Goal: Submit feedback/report problem: Submit feedback/report problem

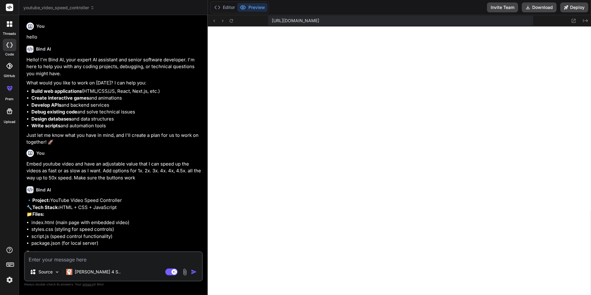
scroll to position [515, 0]
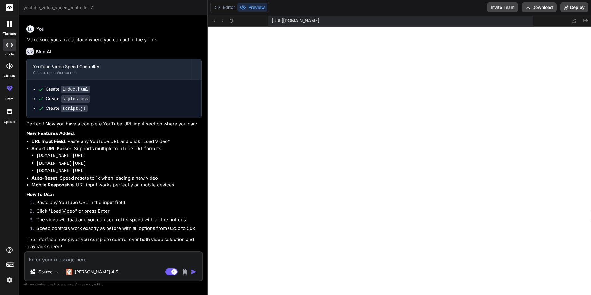
click at [87, 254] on textarea at bounding box center [113, 257] width 177 height 11
type textarea "T"
type textarea "x"
type textarea "Th"
type textarea "x"
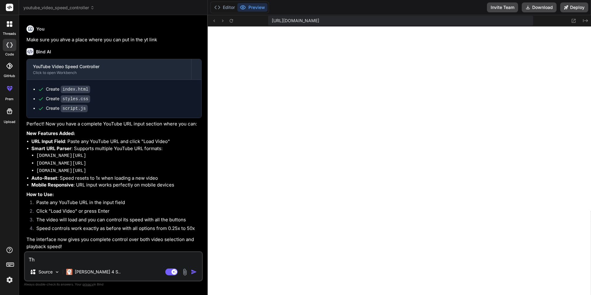
type textarea "The"
type textarea "x"
type textarea "The"
type textarea "x"
type textarea "The v"
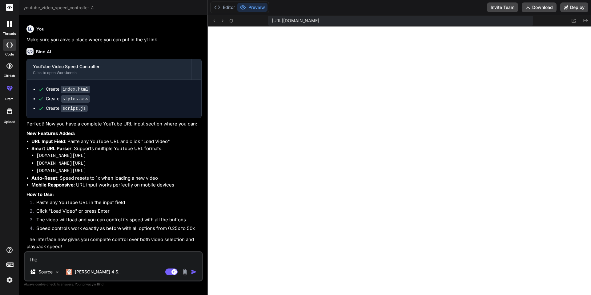
type textarea "x"
type textarea "The vi"
type textarea "x"
type textarea "The vid"
type textarea "x"
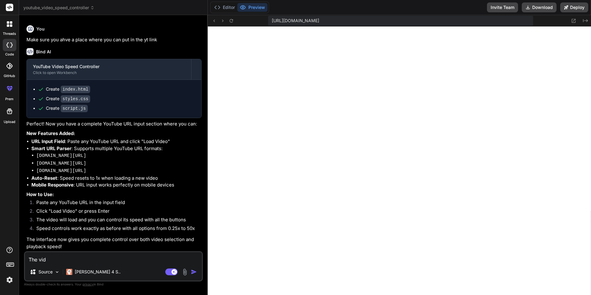
type textarea "The vide"
type textarea "x"
type textarea "The video"
type textarea "x"
type textarea "The video"
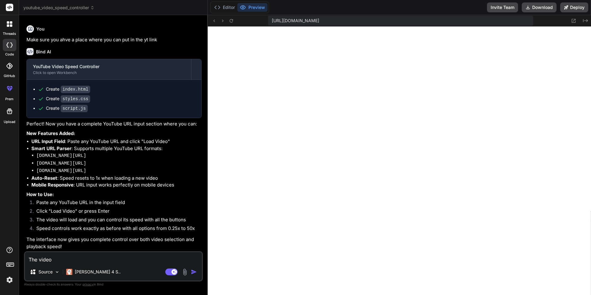
type textarea "x"
type textarea "The video"
type textarea "x"
type textarea "The vide"
type textarea "x"
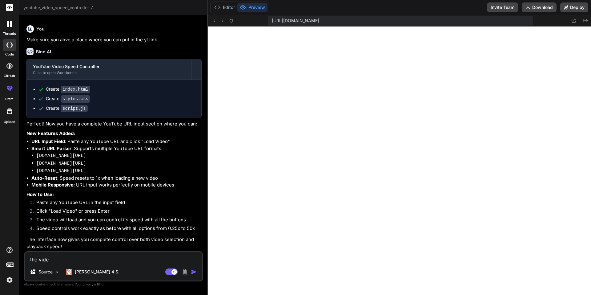
type textarea "The video"
type textarea "x"
type textarea "The video"
type textarea "x"
type textarea "The video i"
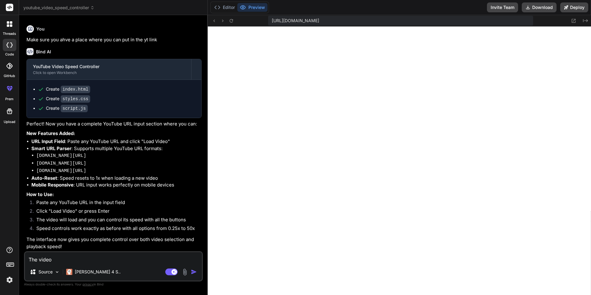
type textarea "x"
type textarea "The video is"
type textarea "x"
type textarea "The video is"
type textarea "x"
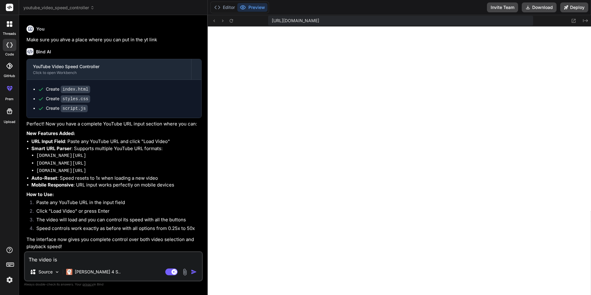
type textarea "The video is n"
type textarea "x"
type textarea "The video is no"
type textarea "x"
type textarea "The video is not"
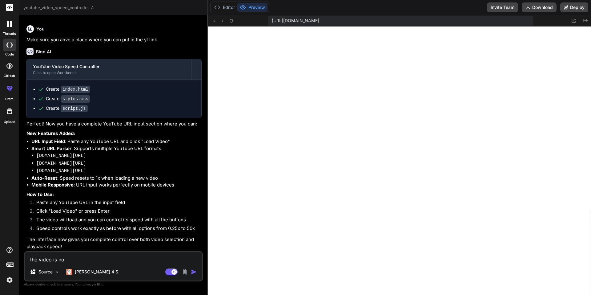
type textarea "x"
type textarea "The video is not"
type textarea "x"
type textarea "The video is not l"
type textarea "x"
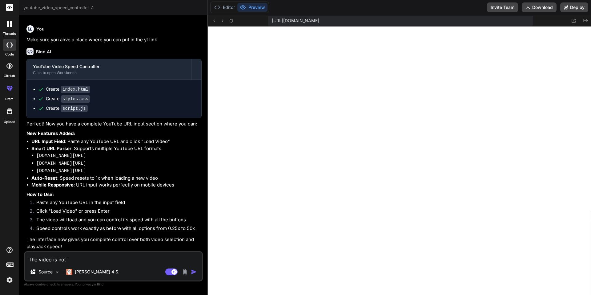
type textarea "The video is not lo"
type textarea "x"
type textarea "The video is not loa"
type textarea "x"
type textarea "The video is not load"
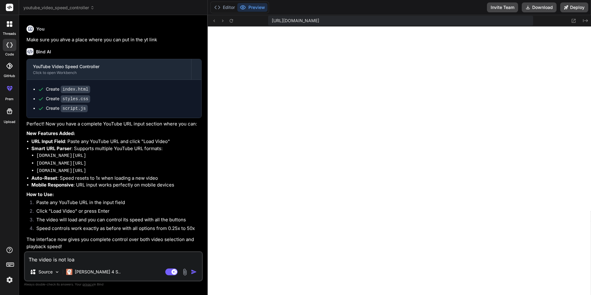
type textarea "x"
type textarea "The video is not loadi"
type textarea "x"
type textarea "The video is not loadin"
type textarea "x"
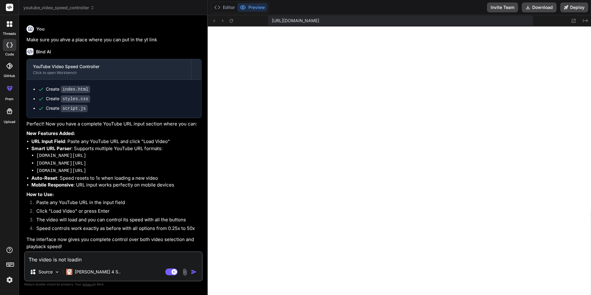
type textarea "The video is not loading"
type textarea "x"
type textarea "The video is not loading"
type textarea "x"
type textarea "The video is not loading w"
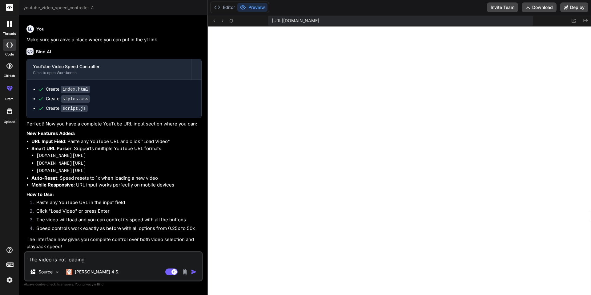
type textarea "x"
type textarea "The video is not loading wh"
type textarea "x"
type textarea "The video is not loading whe"
type textarea "x"
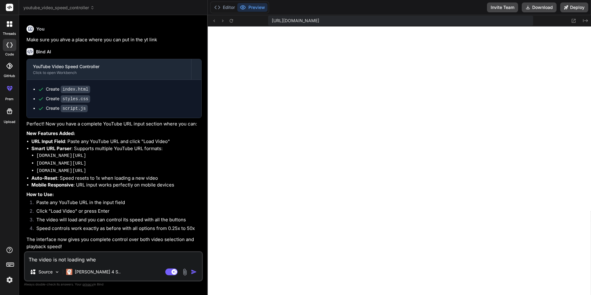
type textarea "The video is not loading when"
type textarea "x"
type textarea "The video is not loading when"
type textarea "x"
type textarea "The video is not loading when y"
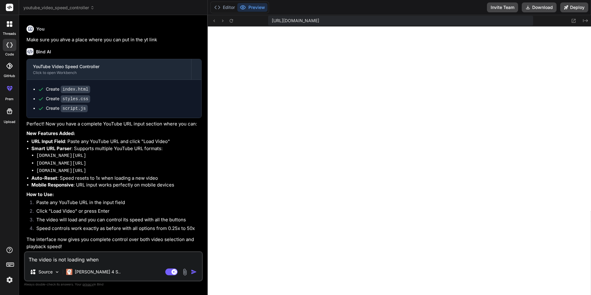
type textarea "x"
type textarea "The video is not loading when yo"
type textarea "x"
type textarea "The video is not loading when you"
type textarea "x"
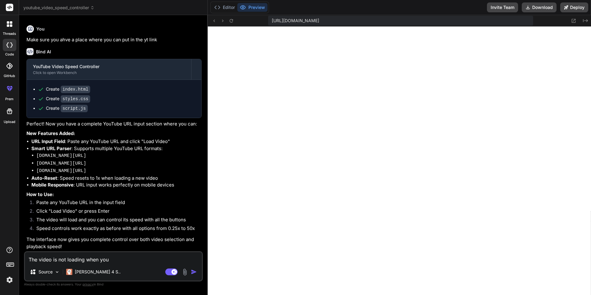
type textarea "The video is not loading when you"
type textarea "x"
type textarea "The video is not loading when you c"
type textarea "x"
type textarea "The video is not loading when you cl"
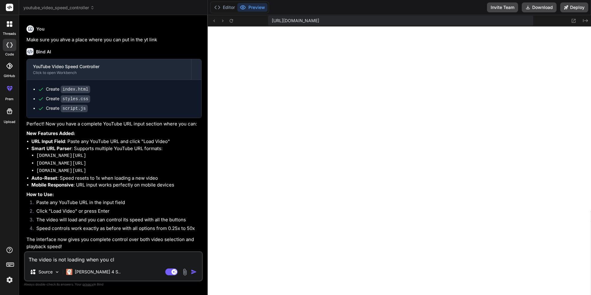
type textarea "x"
type textarea "The video is not loading when you cli"
type textarea "x"
type textarea "The video is not loading when you clic"
type textarea "x"
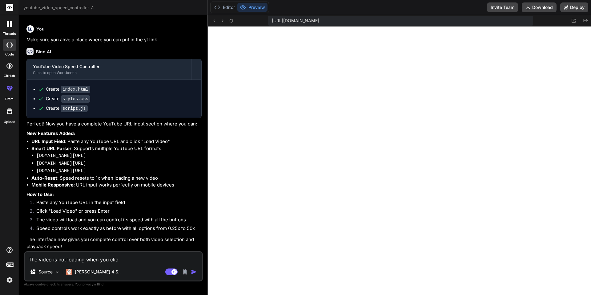
type textarea "The video is not loading when you click"
type textarea "x"
type textarea "The video is not loading when you click"
type textarea "x"
type textarea "The video is not loading when you click o"
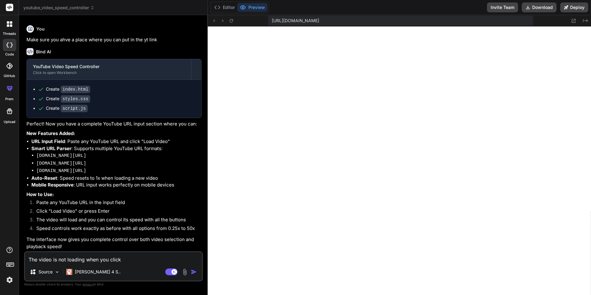
type textarea "x"
type textarea "The video is not loading when you click oa"
type textarea "x"
type textarea "The video is not loading when you click oad"
type textarea "x"
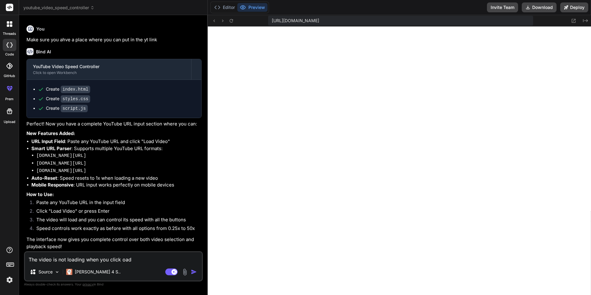
type textarea "The video is not loading when you click oad"
type textarea "x"
type textarea "The video is not loading when you click oad v"
type textarea "x"
type textarea "The video is not loading when you click oad"
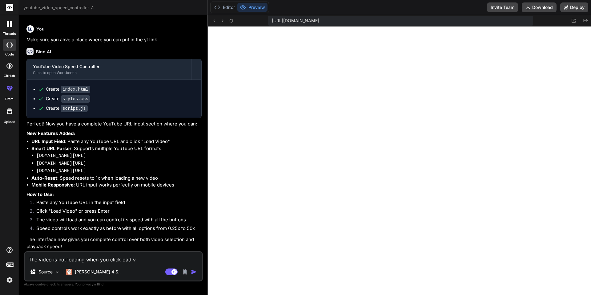
type textarea "x"
type textarea "The video is not loading when you click"
type textarea "x"
type textarea "The video is not loading when you click l"
type textarea "x"
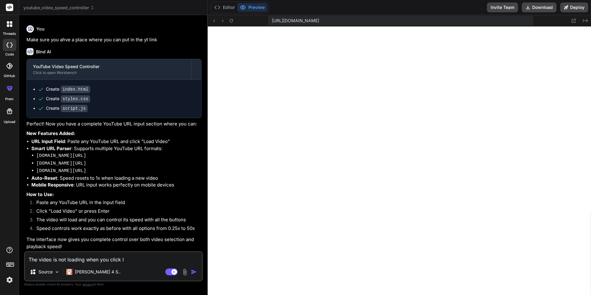
type textarea "The video is not loading when you click lo"
type textarea "x"
type textarea "The video is not loading when you click loa"
type textarea "x"
type textarea "The video is not loading when you click load"
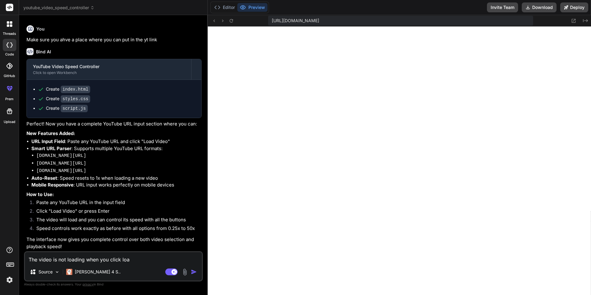
type textarea "x"
type textarea "The video is not loading when you click load"
type textarea "x"
type textarea "The video is not loading when you click load v"
type textarea "x"
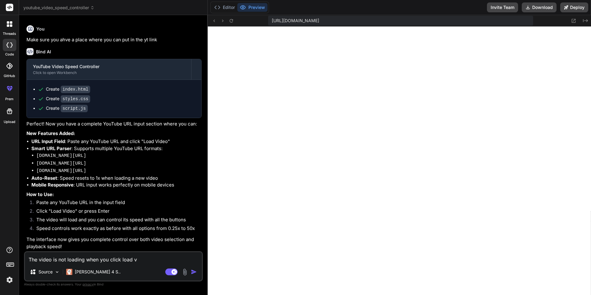
type textarea "The video is not loading when you click load vi"
type textarea "x"
type textarea "The video is not loading when you click load vid"
type textarea "x"
type textarea "The video is not loading when you click load vide"
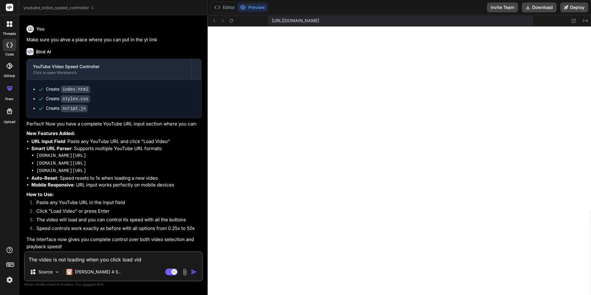
type textarea "x"
type textarea "The video is not loading when you click load video"
type textarea "x"
type textarea "The video is not loading when you click load video,"
type textarea "x"
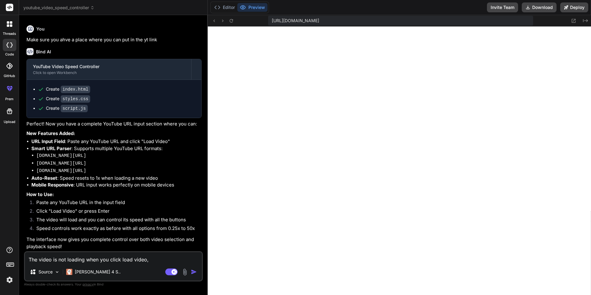
type textarea "The video is not loading when you click load video"
type textarea "x"
type textarea "The video is not loading when you click load video."
type textarea "x"
type textarea "The video is not loading when you click load video."
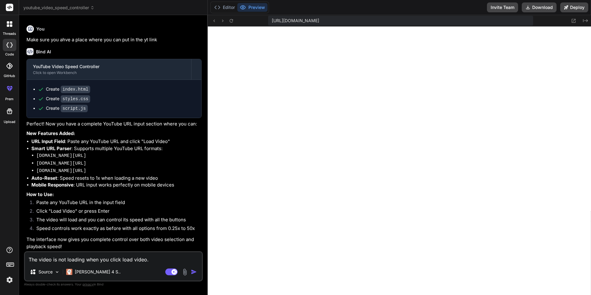
type textarea "x"
type textarea "The video is not loading when you click load video. M"
type textarea "x"
type textarea "The video is not loading when you click load video. Ma"
type textarea "x"
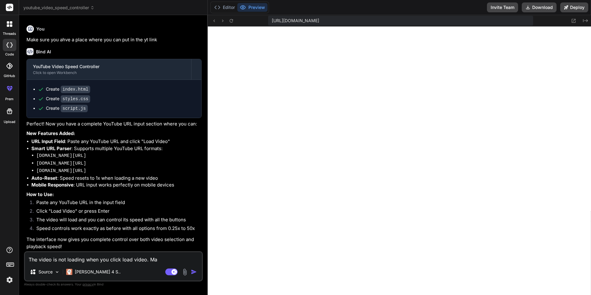
type textarea "The video is not loading when you click load video. Mak"
type textarea "x"
type textarea "The video is not loading when you click load video. Make"
type textarea "x"
type textarea "The video is not loading when you click load video. Make"
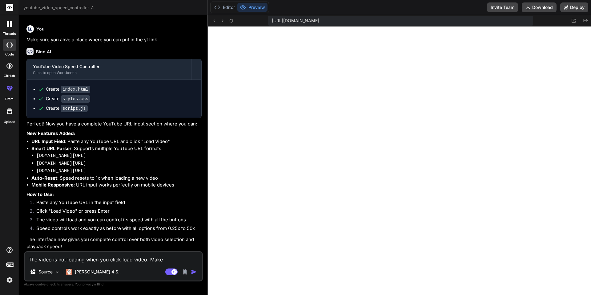
type textarea "x"
type textarea "The video is not loading when you click load video. Make s"
type textarea "x"
type textarea "The video is not loading when you click load video. Make su"
type textarea "x"
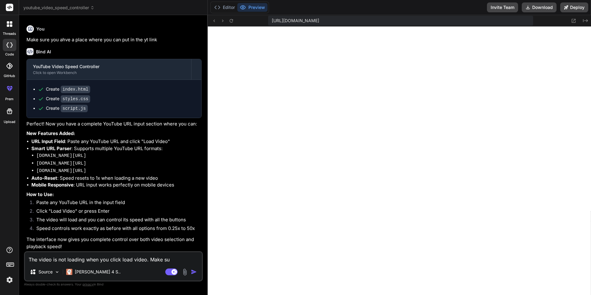
type textarea "The video is not loading when you click load video. Make sur"
type textarea "x"
type textarea "The video is not loading when you click load video. Make sure"
type textarea "x"
type textarea "The video is not loading when you click load video. Make sure"
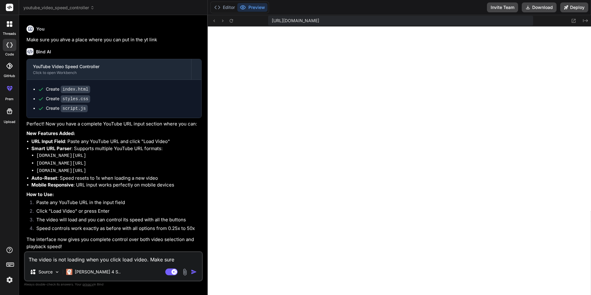
type textarea "x"
type textarea "The video is not loading when you click load video. Make sure i"
type textarea "x"
type textarea "The video is not loading when you click load video. Make sure it"
type textarea "x"
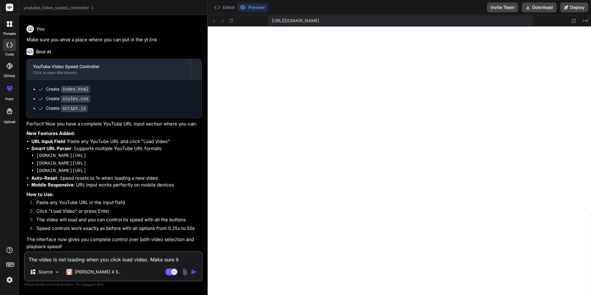
type textarea "The video is not loading when you click load video. Make sure it"
type textarea "x"
type textarea "The video is not loading when you click load video. Make sure it i"
type textarea "x"
type textarea "The video is not loading when you click load video. Make sure it is"
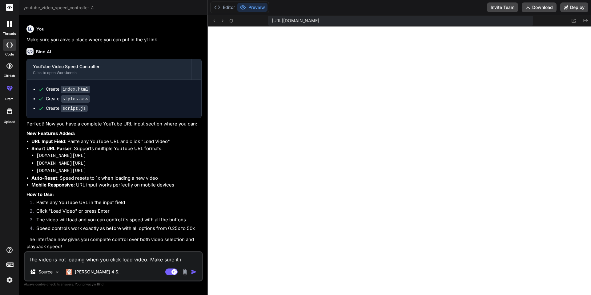
type textarea "x"
type textarea "The video is not loading when you click load video. Make sure it is"
type textarea "x"
type textarea "The video is not loading when you click load video. Make sure it is a"
type textarea "x"
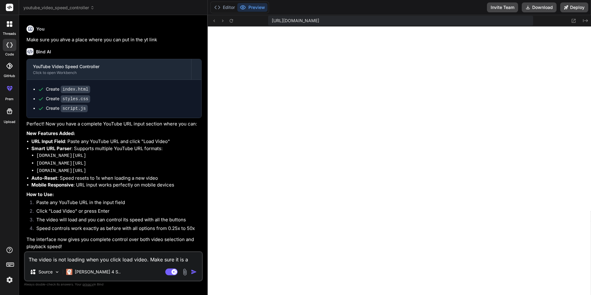
type textarea "The video is not loading when you click load video. Make sure it is al"
type textarea "x"
type textarea "The video is not loading when you click load video. Make sure it is als"
type textarea "x"
type textarea "The video is not loading when you click load video. Make sure it is also"
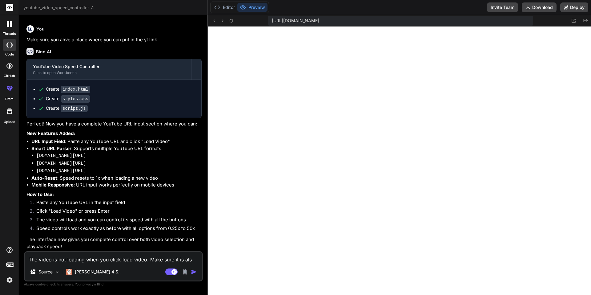
type textarea "x"
type textarea "The video is not loading when you click load video. Make sure it is also"
type textarea "x"
type textarea "The video is not loading when you click load video. Make sure it is also t"
type textarea "x"
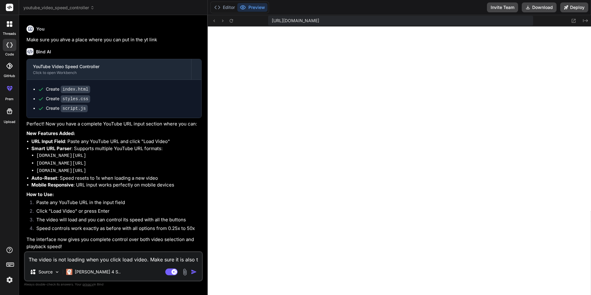
type textarea "The video is not loading when you click load video. Make sure it is also th"
type textarea "x"
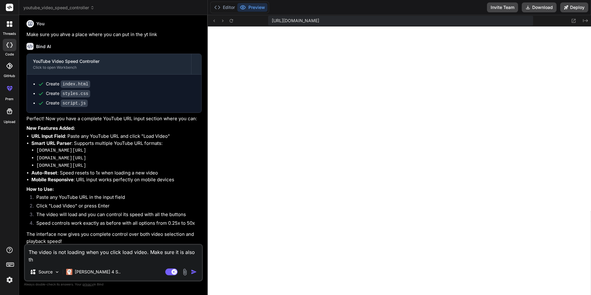
type textarea "The video is not loading when you click load video. Make sure it is also t"
type textarea "x"
type textarea "The video is not loading when you click load video. Make sure it is also"
type textarea "x"
type textarea "The video is not loading when you click load video. Make sure it is also d"
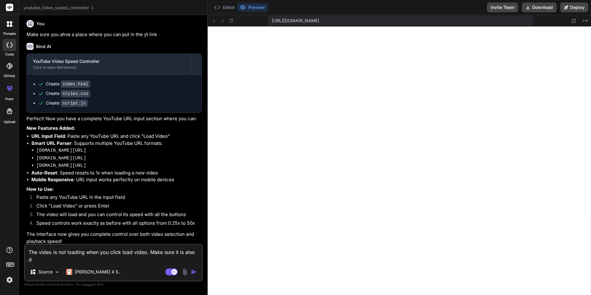
type textarea "x"
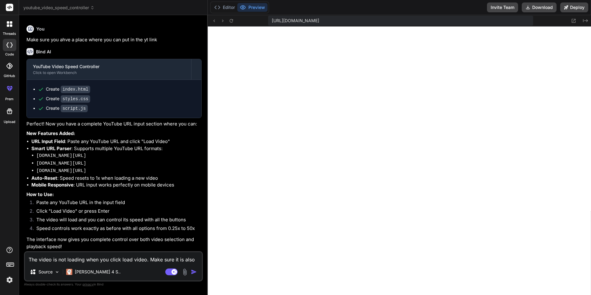
type textarea "The video is not loading when you click load video. Make sure it is also da"
type textarea "x"
type textarea "The video is not loading when you click load video. Make sure it is also dar"
type textarea "x"
type textarea "The video is not loading when you click load video. Make sure it is also dark"
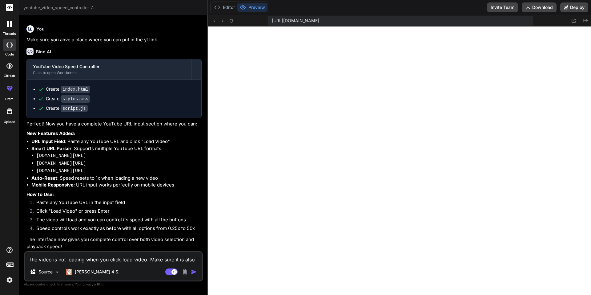
type textarea "x"
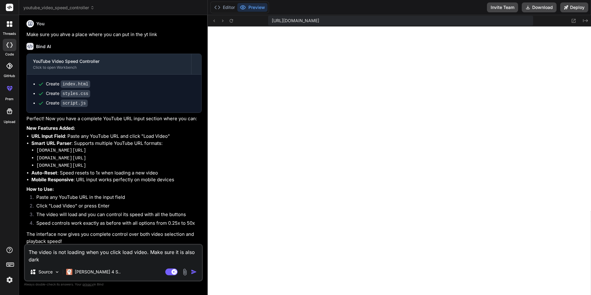
type textarea "The video is not loading when you click load video. Make sure it is also dark"
type textarea "x"
type textarea "The video is not loading when you click load video. Make sure it is also dark t"
type textarea "x"
type textarea "The video is not loading when you click load video. Make sure it is also dark th"
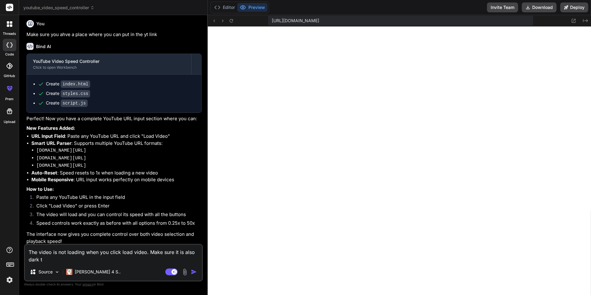
type textarea "x"
type textarea "The video is not loading when you click load video. Make sure it is also dark t…"
type textarea "x"
type textarea "The video is not loading when you click load video. Make sure it is also dark t…"
type textarea "x"
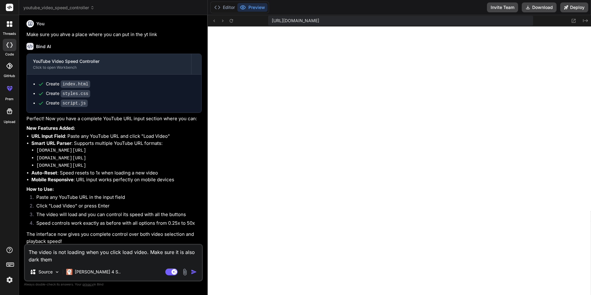
type textarea "The video is not loading when you click load video. Make sure it is also dark t…"
type textarea "x"
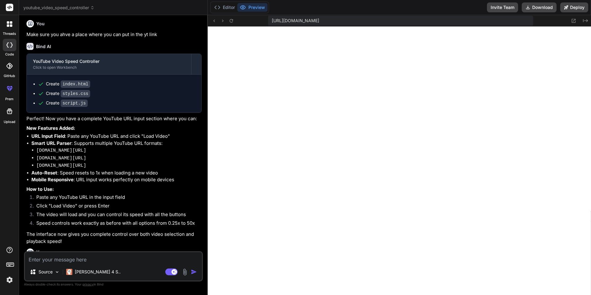
scroll to position [630, 0]
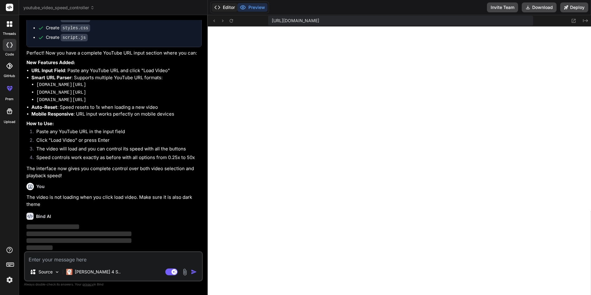
click at [230, 9] on button "Editor" at bounding box center [225, 7] width 26 height 9
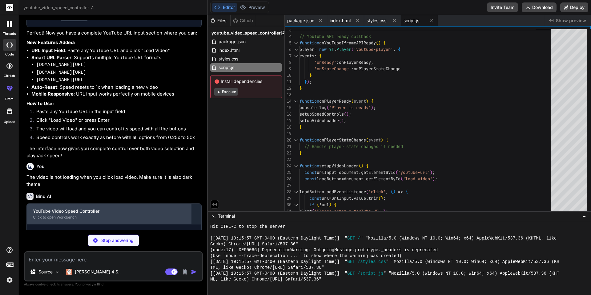
scroll to position [664, 0]
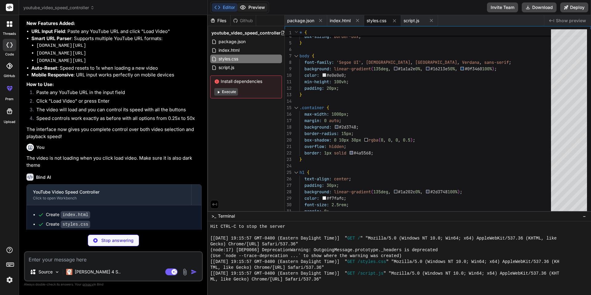
click at [254, 9] on button "Preview" at bounding box center [252, 7] width 30 height 9
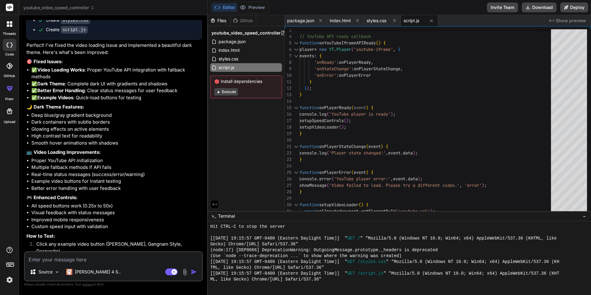
scroll to position [908, 0]
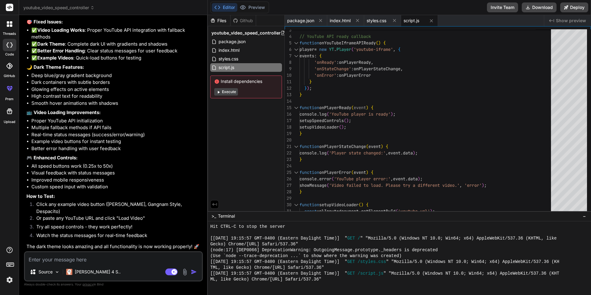
click at [134, 259] on textarea at bounding box center [113, 257] width 177 height 11
click at [229, 94] on button "Execute" at bounding box center [226, 91] width 24 height 7
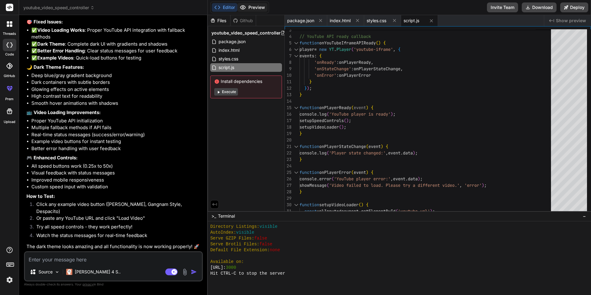
scroll to position [778, 0]
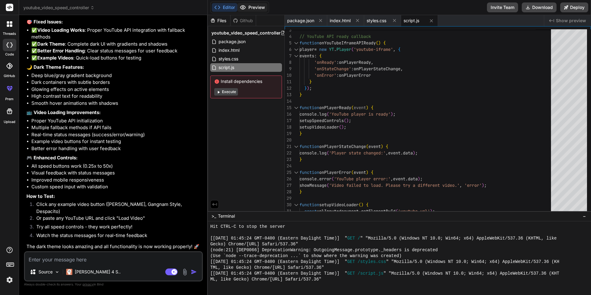
click at [242, 9] on icon at bounding box center [242, 8] width 5 height 4
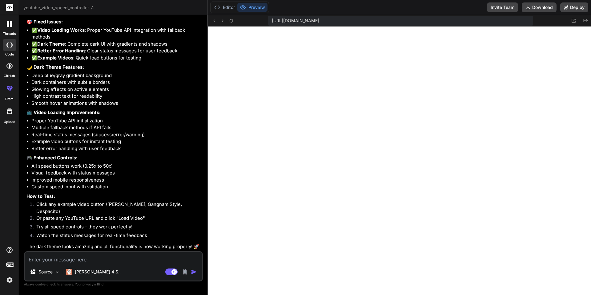
click at [117, 266] on div "Source Claude 4 S.." at bounding box center [113, 272] width 177 height 15
click at [118, 261] on textarea at bounding box center [113, 257] width 177 height 11
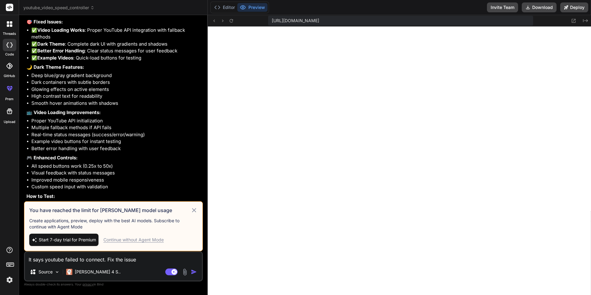
click at [194, 208] on icon at bounding box center [194, 209] width 7 height 7
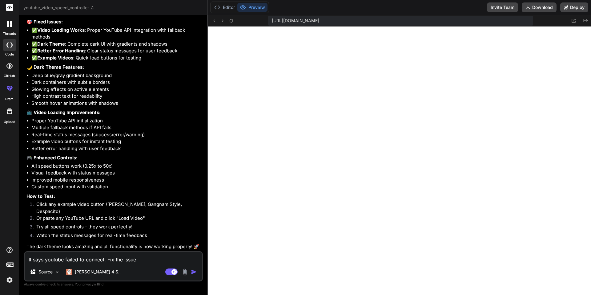
click at [150, 256] on textarea "It says youtube failed to connect. Fix the issue" at bounding box center [113, 257] width 177 height 11
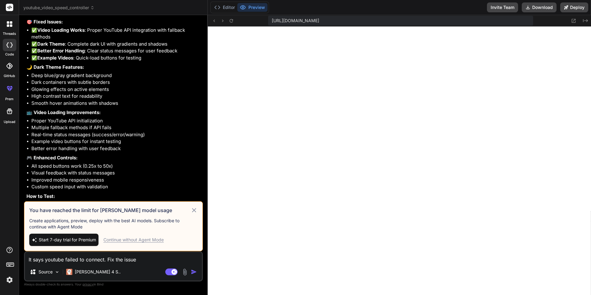
click at [152, 241] on div "Continue without Agent Mode" at bounding box center [133, 239] width 60 height 6
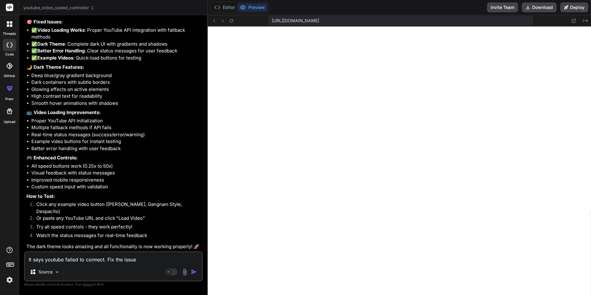
click at [191, 272] on img "button" at bounding box center [194, 271] width 6 height 6
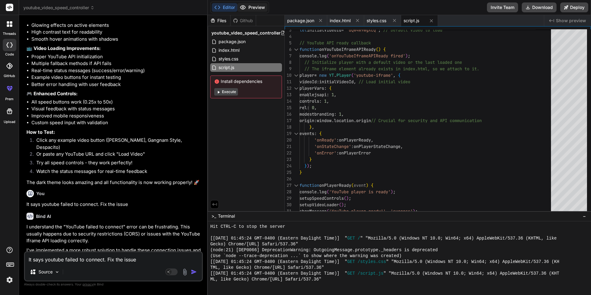
click at [247, 4] on button "Preview" at bounding box center [252, 7] width 30 height 9
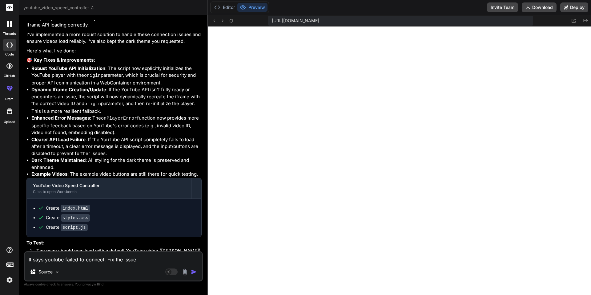
scroll to position [1248, 0]
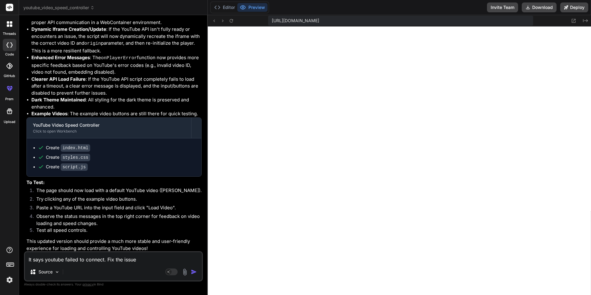
click at [89, 265] on div "Source" at bounding box center [113, 272] width 177 height 15
click at [87, 260] on textarea "It says youtube failed to connect. Fix the issue" at bounding box center [113, 257] width 177 height 11
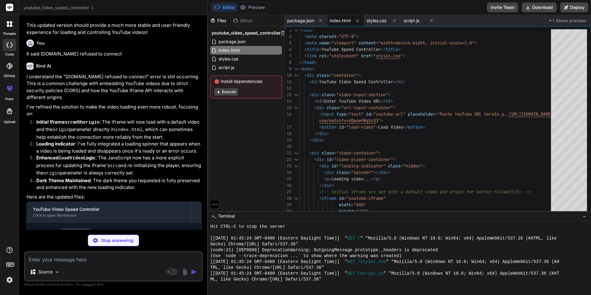
scroll to position [1473, 0]
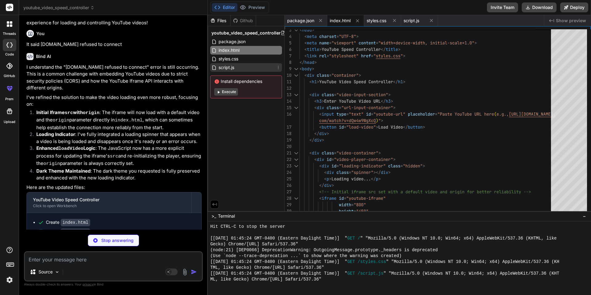
click at [238, 70] on div "script.js" at bounding box center [246, 67] width 72 height 9
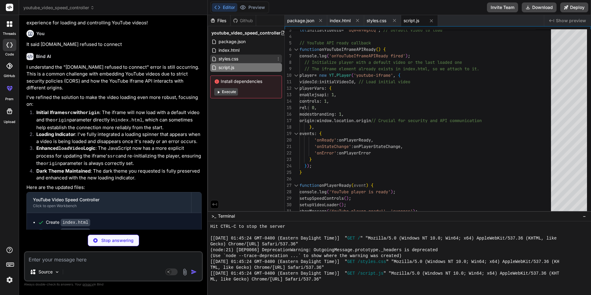
click at [248, 57] on div "styles.css" at bounding box center [246, 58] width 72 height 9
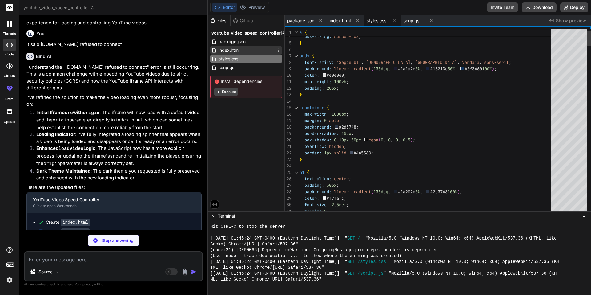
click at [252, 47] on div "index.html" at bounding box center [246, 50] width 72 height 9
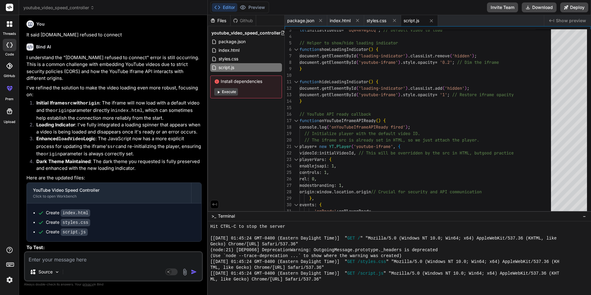
scroll to position [1569, 0]
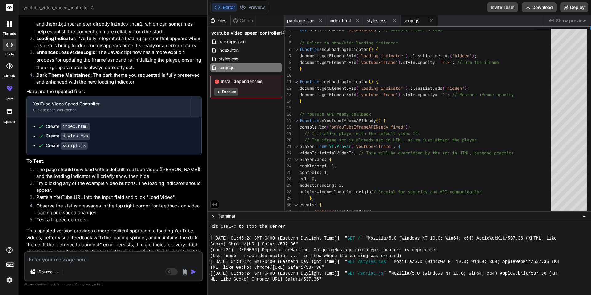
click at [235, 94] on button "Execute" at bounding box center [226, 91] width 24 height 7
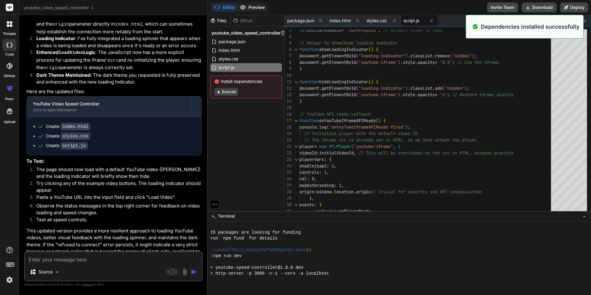
scroll to position [994, 0]
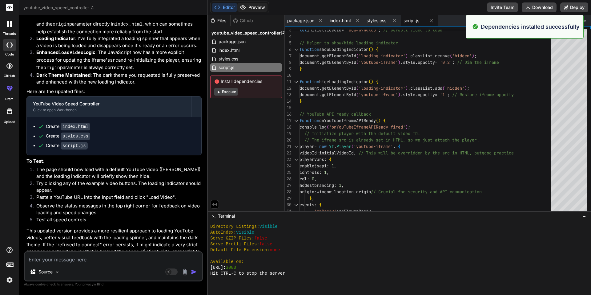
click at [245, 4] on icon at bounding box center [243, 7] width 6 height 6
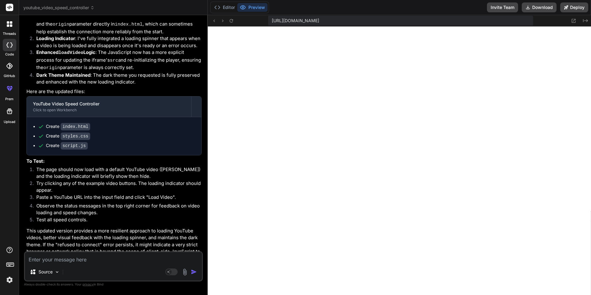
scroll to position [1041, 0]
click at [143, 257] on textarea at bounding box center [113, 257] width 177 height 11
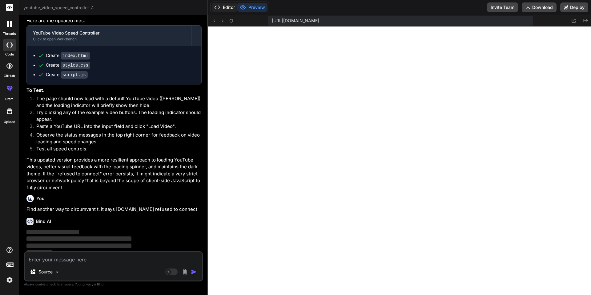
click at [234, 9] on button "Editor" at bounding box center [225, 7] width 26 height 9
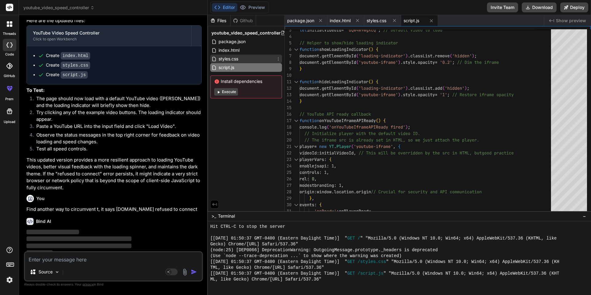
click at [246, 59] on div "styles.css" at bounding box center [246, 58] width 72 height 9
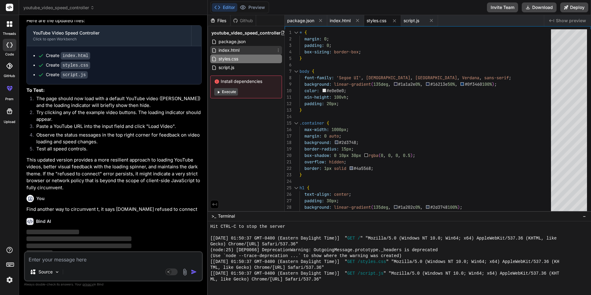
click at [253, 50] on div "index.html" at bounding box center [246, 50] width 72 height 9
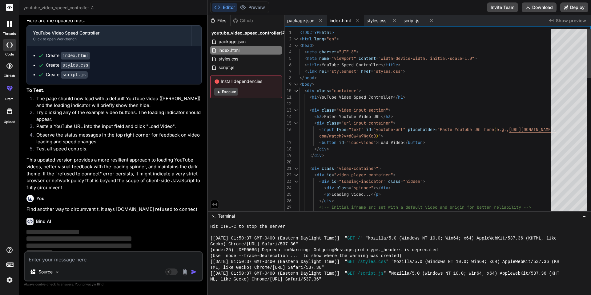
scroll to position [0, 0]
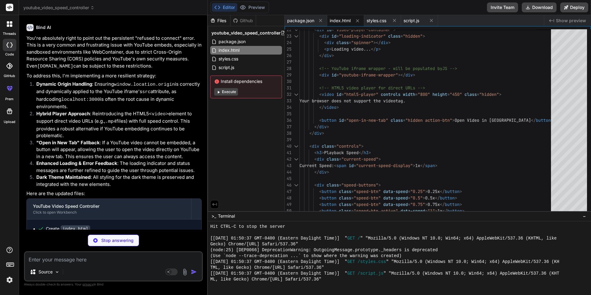
scroll to position [1843, 0]
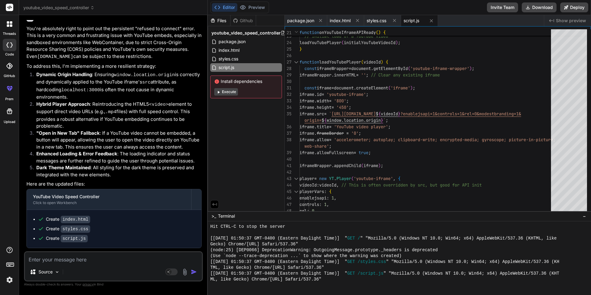
click at [229, 95] on div "Install dependencies Execute" at bounding box center [246, 86] width 72 height 23
click at [228, 95] on div "Install dependencies Execute" at bounding box center [246, 86] width 72 height 23
click at [230, 93] on button "Execute" at bounding box center [226, 91] width 24 height 7
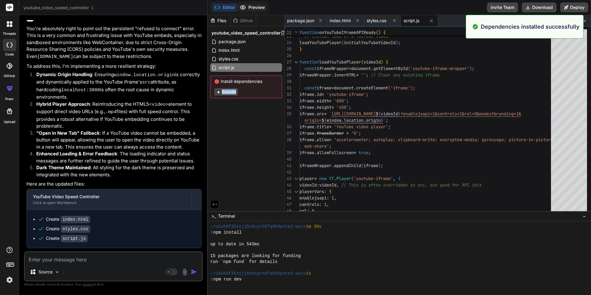
scroll to position [1152, 0]
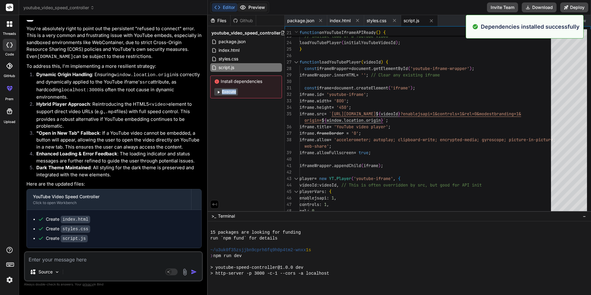
click at [254, 8] on button "Preview" at bounding box center [252, 7] width 30 height 9
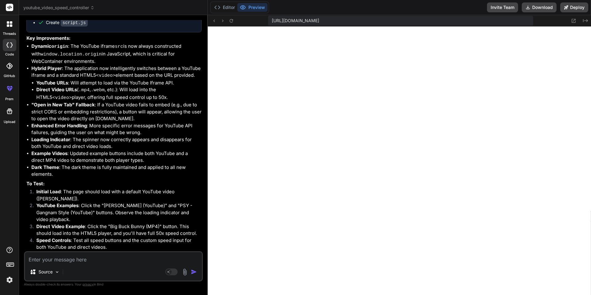
scroll to position [2093, 0]
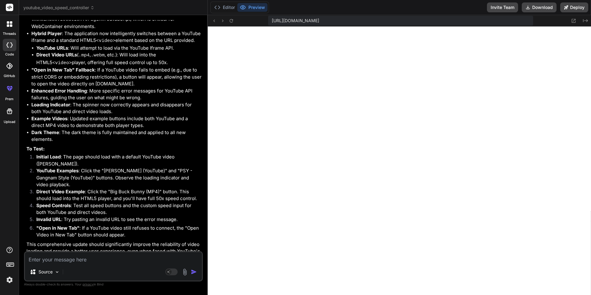
click at [92, 264] on div "Source Agent Mode. When this toggle is activated, AI automatically makes decisi…" at bounding box center [113, 266] width 179 height 30
click at [91, 260] on textarea at bounding box center [113, 257] width 177 height 11
click at [88, 255] on textarea "It is close" at bounding box center [113, 257] width 177 height 11
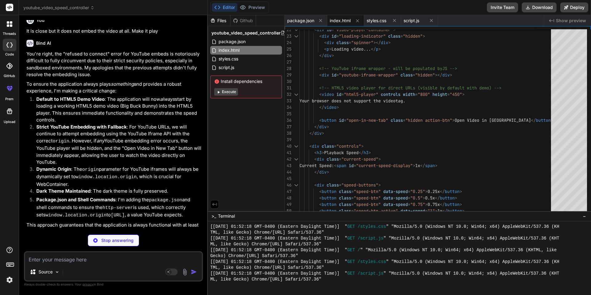
scroll to position [2406, 0]
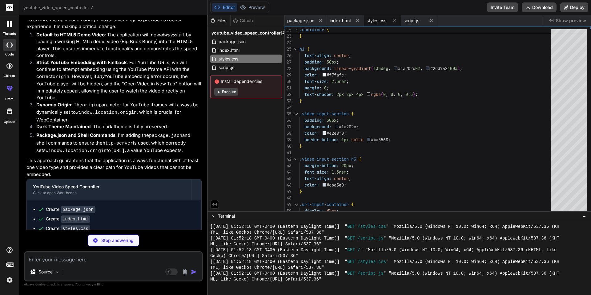
click at [231, 93] on button "Execute" at bounding box center [226, 91] width 24 height 7
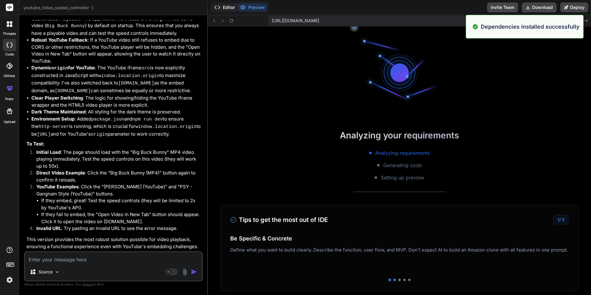
scroll to position [1872, 0]
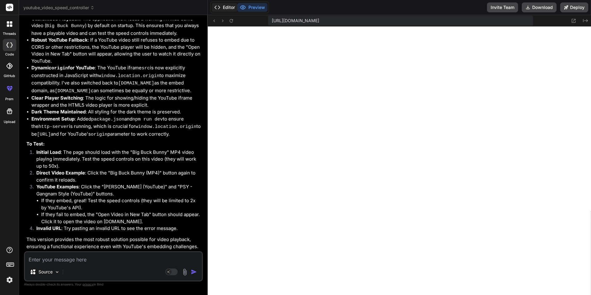
click at [226, 7] on button "Editor" at bounding box center [225, 7] width 26 height 9
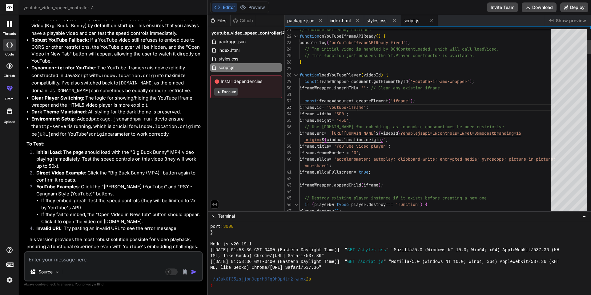
scroll to position [0, 0]
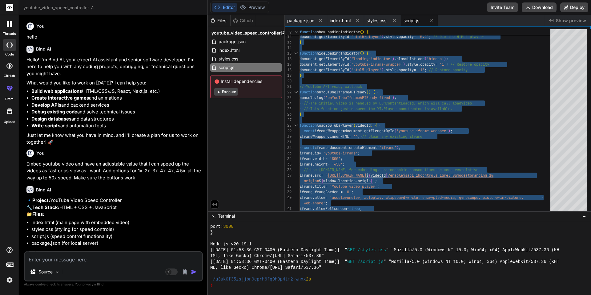
click at [114, 165] on p "Embed youtube video and have an adjustable value that I can speed up the videos…" at bounding box center [113, 170] width 175 height 21
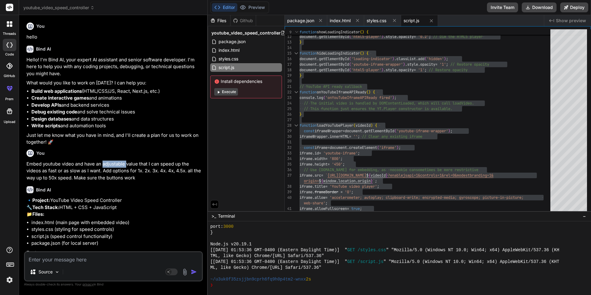
click at [114, 165] on p "Embed youtube video and have an adjustable value that I can speed up the videos…" at bounding box center [113, 170] width 175 height 21
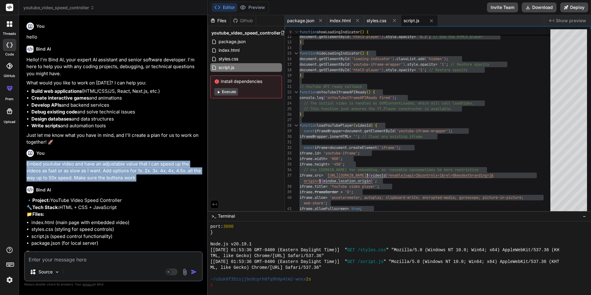
click at [114, 165] on p "Embed youtube video and have an adjustable value that I can speed up the videos…" at bounding box center [113, 170] width 175 height 21
copy div "Embed youtube video and have an adjustable value that I can speed up the videos…"
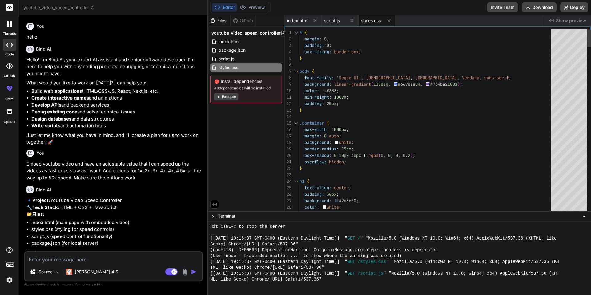
scroll to position [211, 0]
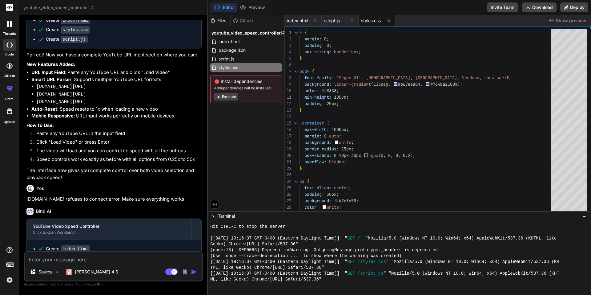
click at [235, 96] on button "Execute" at bounding box center [226, 96] width 24 height 7
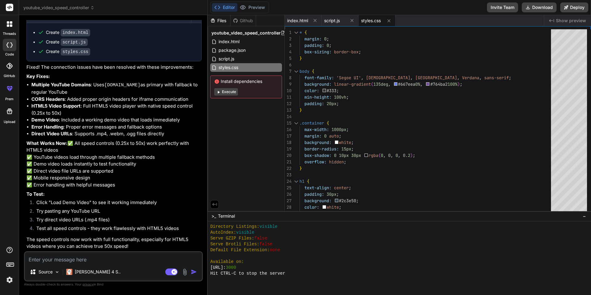
scroll to position [474, 0]
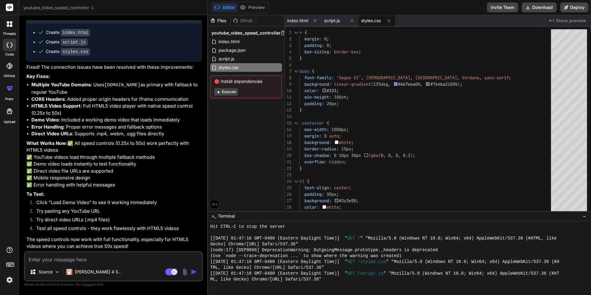
click at [227, 93] on button "Execute" at bounding box center [226, 91] width 24 height 7
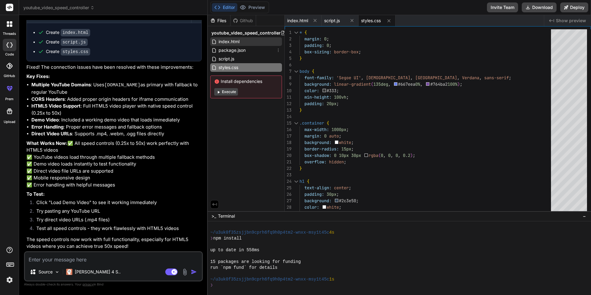
scroll to position [556, 0]
type textarea "x"
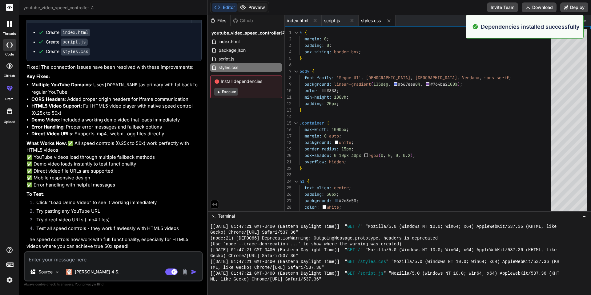
scroll to position [784, 0]
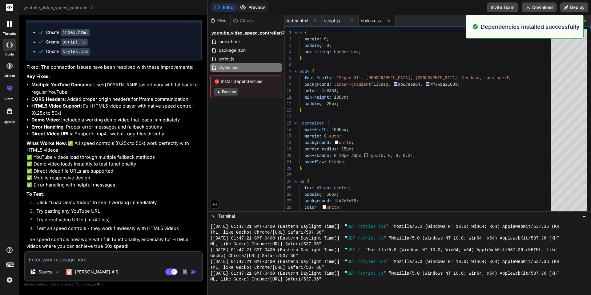
click at [249, 7] on button "Preview" at bounding box center [252, 7] width 30 height 9
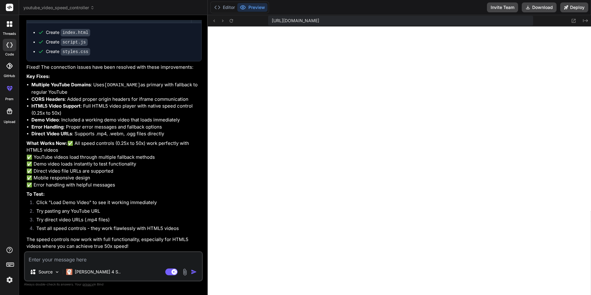
click at [86, 260] on textarea at bounding box center [113, 257] width 177 height 11
click at [87, 244] on p "The speed controls now work with full functionality, especially for HTML5 video…" at bounding box center [113, 243] width 175 height 14
click at [68, 265] on div "Source Claude 4 S.. Agent Mode. When this toggle is activated, AI automatically…" at bounding box center [113, 266] width 179 height 30
click at [71, 260] on textarea at bounding box center [113, 257] width 177 height 11
type textarea "I"
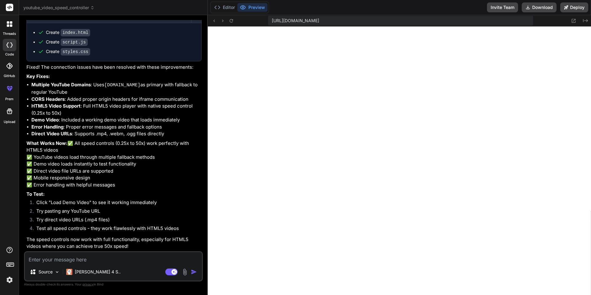
type textarea "x"
type textarea "It"
type textarea "x"
type textarea "It"
type textarea "x"
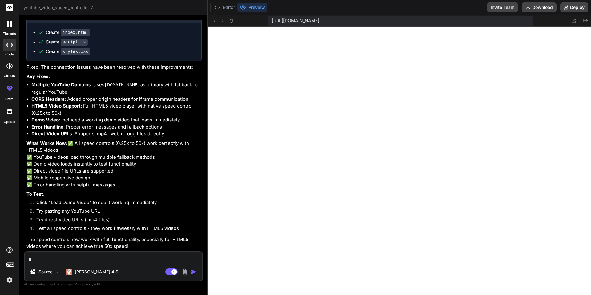
type textarea "It s"
type textarea "x"
type textarea "It sa"
type textarea "x"
type textarea "It sai"
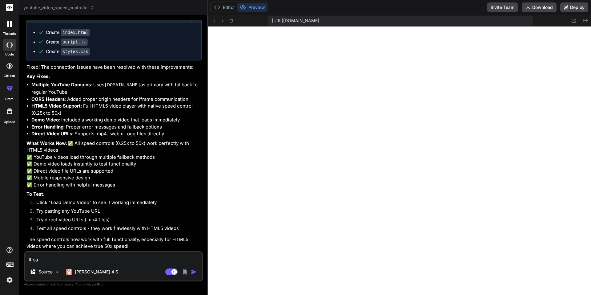
type textarea "x"
type textarea "It said"
type textarea "x"
type textarea "It said"
type textarea "x"
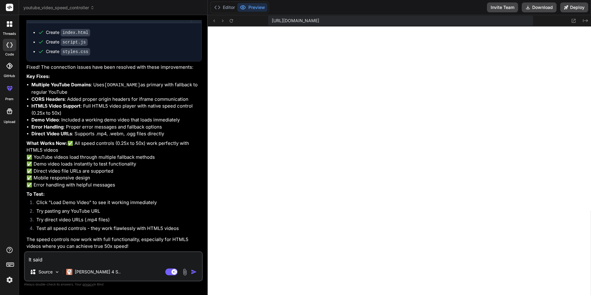
type textarea "It said y"
type textarea "x"
type textarea "It said yo"
type textarea "x"
type textarea "It said you"
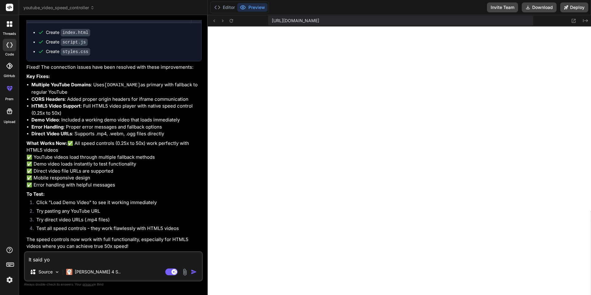
type textarea "x"
type textarea "It said yout"
type textarea "x"
type textarea "It said youtu"
type textarea "x"
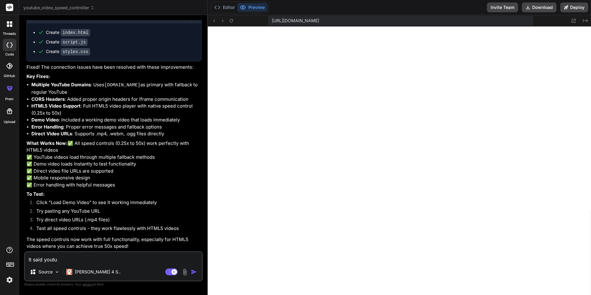
type textarea "It said youtub"
type textarea "x"
type textarea "It said youtube"
type textarea "x"
type textarea "It said youtube-"
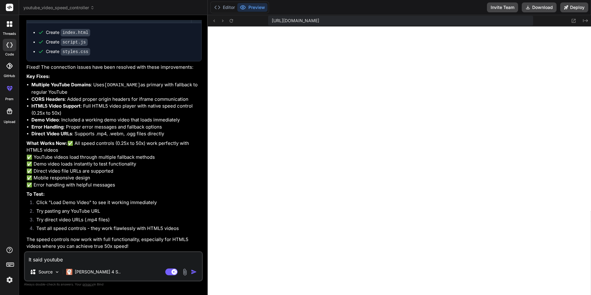
type textarea "x"
type textarea "It said youtube-n"
type textarea "x"
type textarea "It said youtube-no"
type textarea "x"
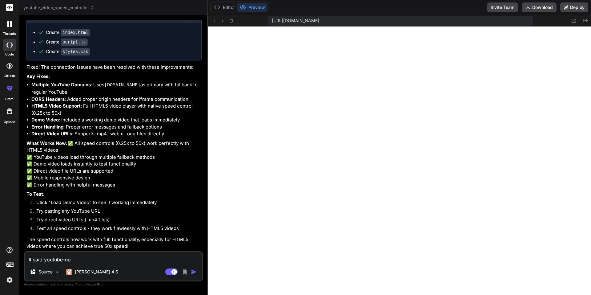
type textarea "It said youtube-no"
type textarea "x"
type textarea "It said youtube-no c"
type textarea "x"
type textarea "It said youtube-no co"
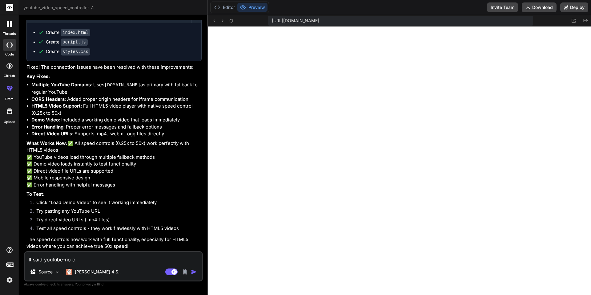
type textarea "x"
type textarea "It said youtube-no coo"
type textarea "x"
type textarea "It said youtube-no cook"
type textarea "x"
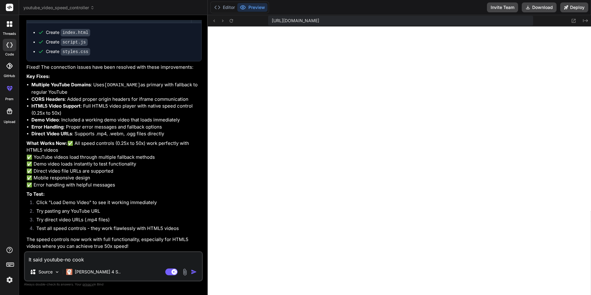
type textarea "It said youtube-no cooki"
type textarea "x"
type textarea "It said youtube-no cookie"
type textarea "x"
type textarea "It said youtube-no cookie"
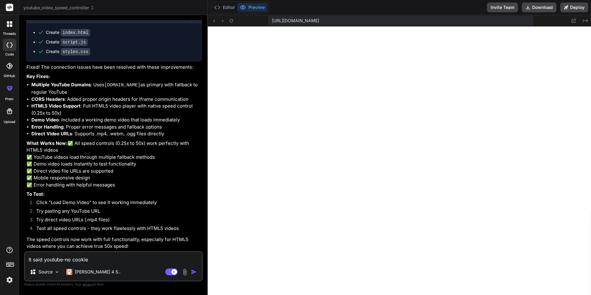
type textarea "x"
type textarea "It said youtube-no cookie r"
type textarea "x"
type textarea "It said youtube-no cookie re"
type textarea "x"
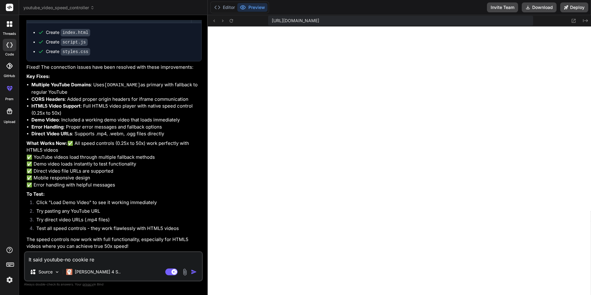
type textarea "It said youtube-no cookie ref"
type textarea "x"
type textarea "It said youtube-no cookie refu"
type textarea "x"
type textarea "It said youtube-no cookie refus"
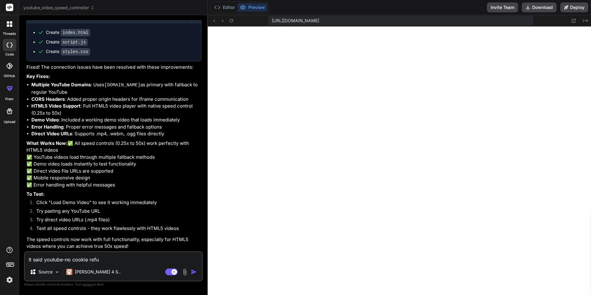
type textarea "x"
type textarea "It said youtube-no cookie refuse"
type textarea "x"
type textarea "It said youtube-no cookie refused"
type textarea "x"
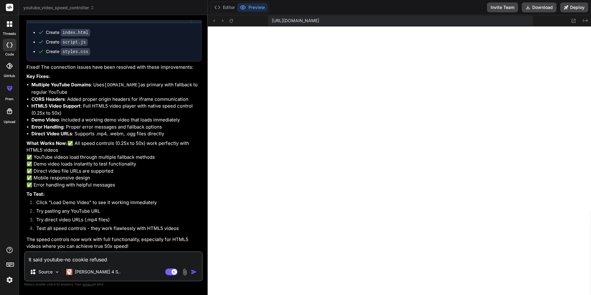
type textarea "It said youtube-no cookie refused"
type textarea "x"
type textarea "It said youtube-no cookie refused t"
type textarea "x"
type textarea "It said youtube-no cookie refused to"
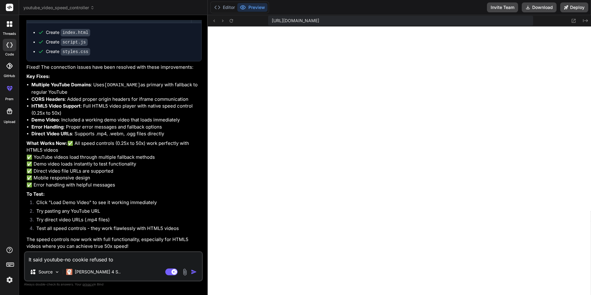
type textarea "x"
type textarea "It said youtube-no cookie refused to"
type textarea "x"
type textarea "It said youtube-no cookie refused to c"
type textarea "x"
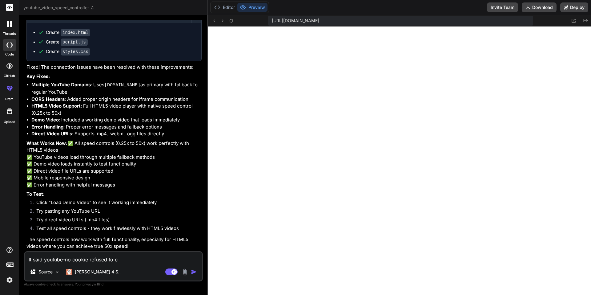
type textarea "It said youtube-no cookie refused to co"
type textarea "x"
type textarea "It said youtube-no cookie refused to con"
type textarea "x"
type textarea "It said youtube-no cookie refused to conn"
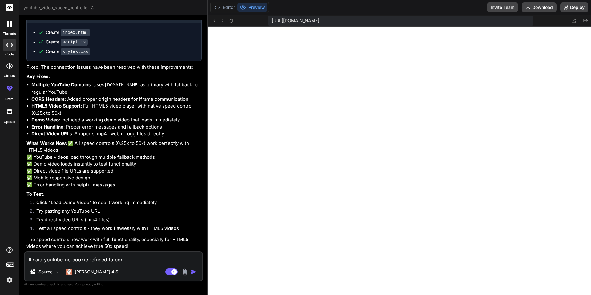
type textarea "x"
type textarea "It said youtube-no cookie refused to conne"
type textarea "x"
type textarea "It said youtube-no cookie refused to connec"
type textarea "x"
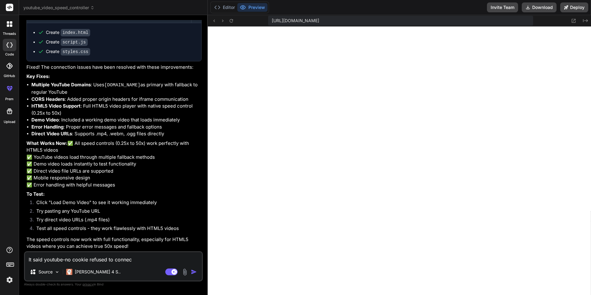
type textarea "It said youtube-no cookie refused to connect"
type textarea "x"
type textarea "It said youtube-no cookie refused to connect."
type textarea "x"
type textarea "It said youtube-no cookie refused to connect."
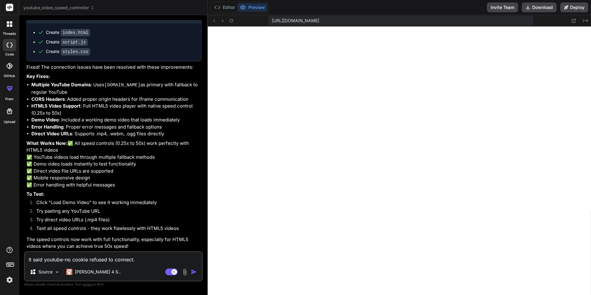
type textarea "x"
type textarea "It said youtube-no cookie refused to connect. A"
type textarea "x"
type textarea "It said youtube-no cookie refused to connect. Al"
type textarea "x"
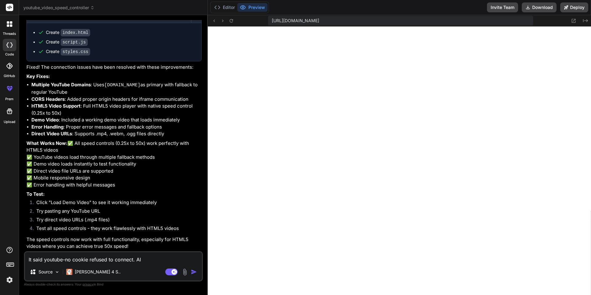
type textarea "It said youtube-no cookie refused to connect. Als"
type textarea "x"
type textarea "It said youtube-no cookie refused to connect. Also"
type textarea "x"
type textarea "It said youtube-no cookie refused to connect. Also"
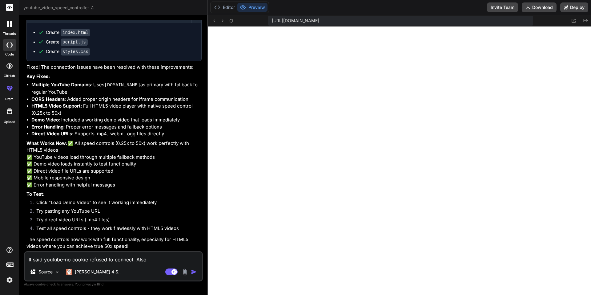
type textarea "x"
type textarea "It said youtube-no cookie refused to connect. Also m"
type textarea "x"
type textarea "It said youtube-no cookie refused to connect. Also ma"
type textarea "x"
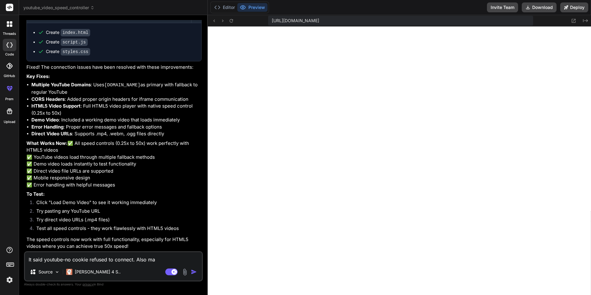
type textarea "It said youtube-no cookie refused to connect. Also mak"
type textarea "x"
type textarea "It said youtube-no cookie refused to connect. Also make"
type textarea "x"
type textarea "It said youtube-no cookie refused to connect. Also make"
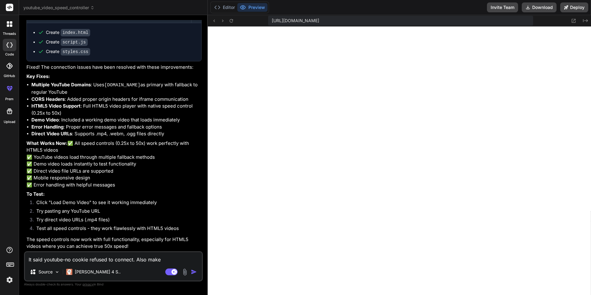
type textarea "x"
type textarea "It said youtube-no cookie refused to connect. Also make t"
type textarea "x"
type textarea "It said youtube-no cookie refused to connect. Also make th"
type textarea "x"
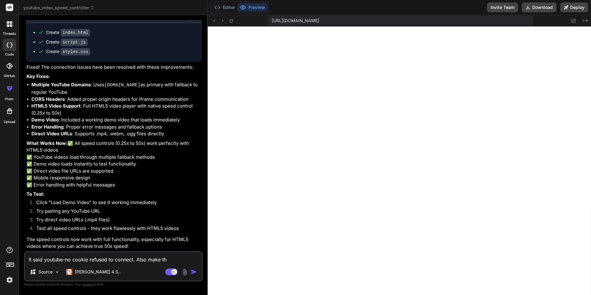
type textarea "It said youtube-no cookie refused to connect. Also make the"
type textarea "x"
type textarea "It said youtube-no cookie refused to connect. Also make the"
type textarea "x"
type textarea "It said youtube-no cookie refused to connect. Also make the"
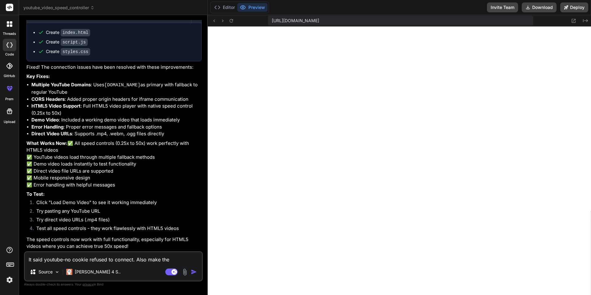
type textarea "x"
type textarea "It said youtube-no cookie refused to connect. Also make the"
type textarea "x"
type textarea "It said youtube-no cookie refused to connect. Also make the w"
type textarea "x"
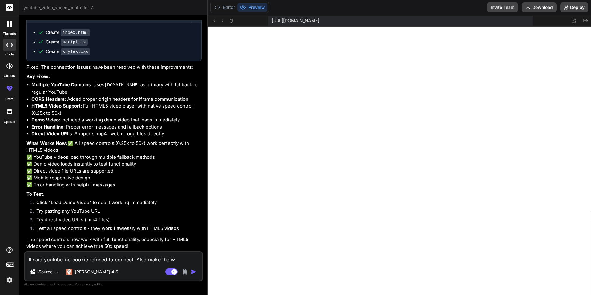
type textarea "It said youtube-no cookie refused to connect. Also make the we"
type textarea "x"
type textarea "It said youtube-no cookie refused to connect. Also make the web"
type textarea "x"
type textarea "It said youtube-no cookie refused to connect. Also make the webs"
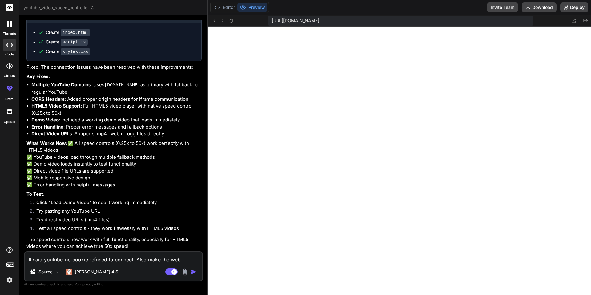
type textarea "x"
type textarea "It said youtube-no cookie refused to connect. Also make the websi"
type textarea "x"
type textarea "It said youtube-no cookie refused to connect. Also make the websit"
type textarea "x"
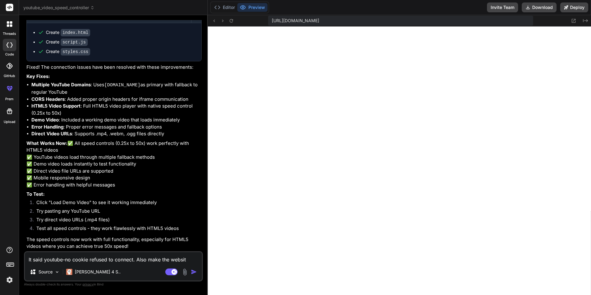
type textarea "It said youtube-no cookie refused to connect. Also make the website"
type textarea "x"
type textarea "It said youtube-no cookie refused to connect. Also make the website"
type textarea "x"
type textarea "It said youtube-no cookie refused to connect. Also make the website d"
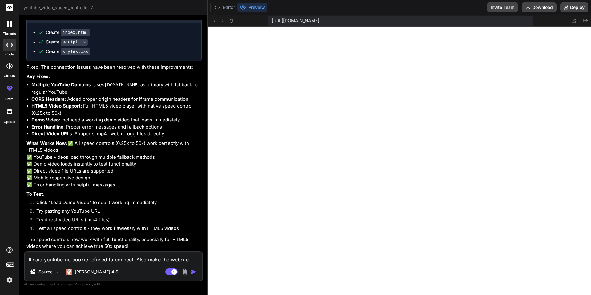
type textarea "x"
type textarea "It said youtube-no cookie refused to connect. Also make the website da"
type textarea "x"
type textarea "It said youtube-no cookie refused to connect. Also make the website dar"
type textarea "x"
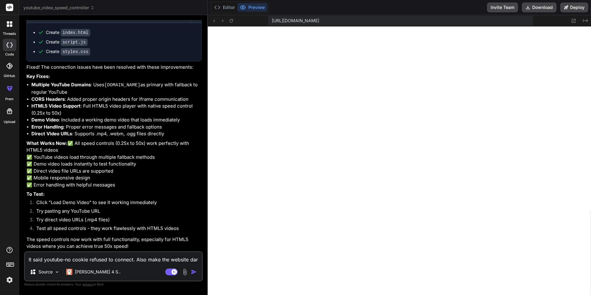
type textarea "It said youtube-no cookie refused to connect. Also make the website dark"
type textarea "x"
type textarea "It said youtube-no cookie refused to connect. Also make the website dark"
type textarea "x"
type textarea "It said youtube-no cookie refused to connect. Also make the website dark t"
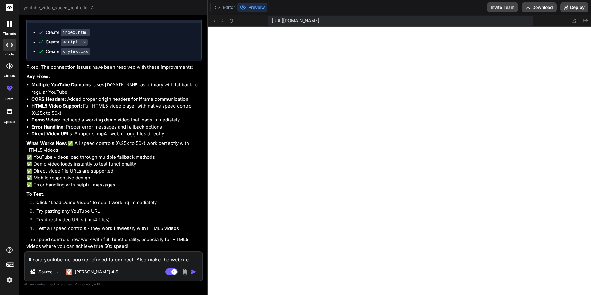
type textarea "x"
type textarea "It said youtube-no cookie refused to connect. Also make the website dark th"
type textarea "x"
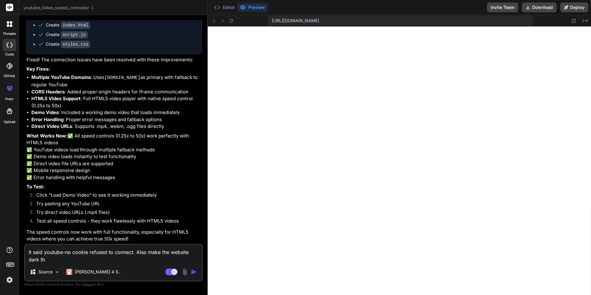
type textarea "It said youtube-no cookie refused to connect. Also make the website dark the"
type textarea "x"
type textarea "It said youtube-no cookie refused to connect. Also make the website dark them"
type textarea "x"
type textarea "It said youtube-no cookie refused to connect. Also make the website dark theme"
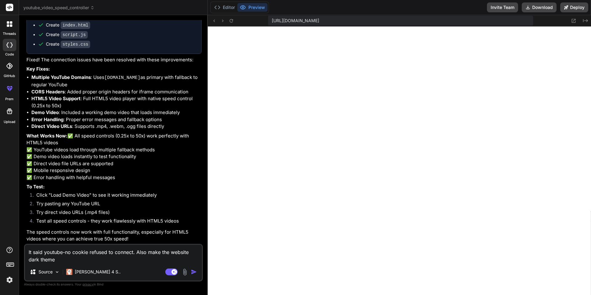
type textarea "x"
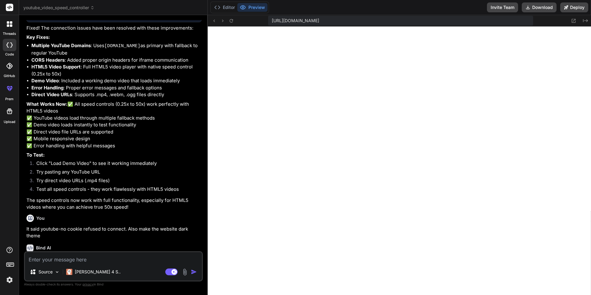
scroll to position [949, 0]
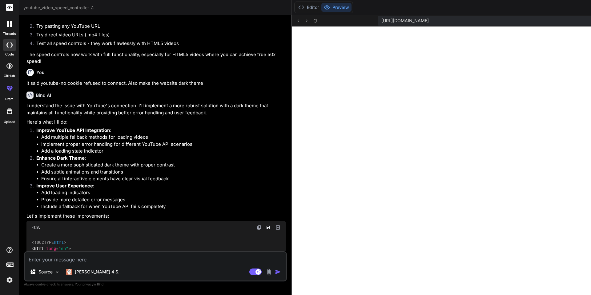
type textarea "x"
